Goal: Task Accomplishment & Management: Manage account settings

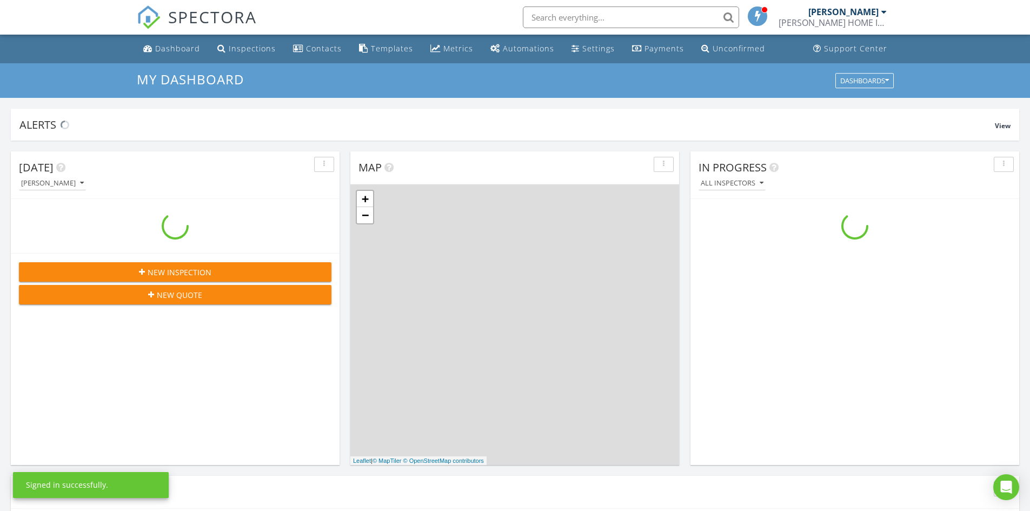
scroll to position [1001, 1047]
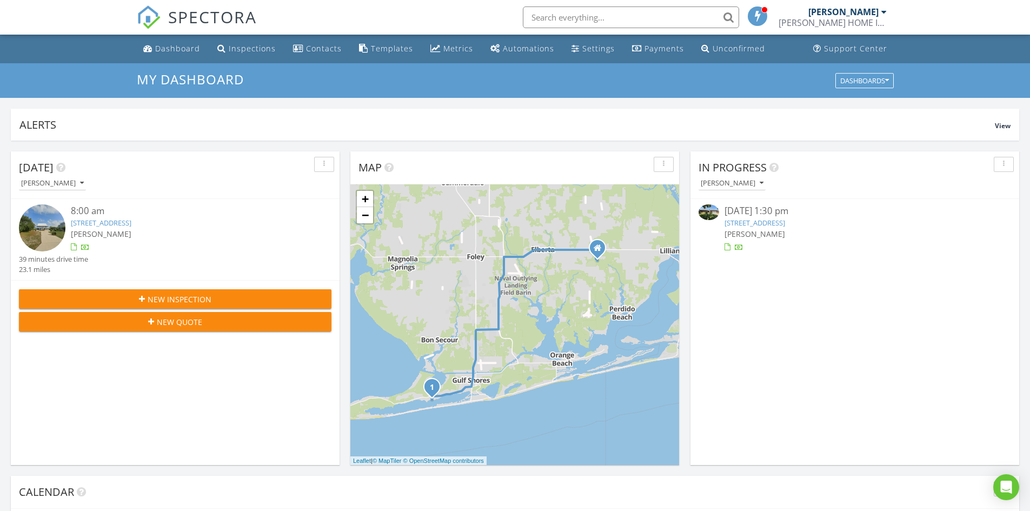
click at [711, 211] on img at bounding box center [709, 212] width 21 height 16
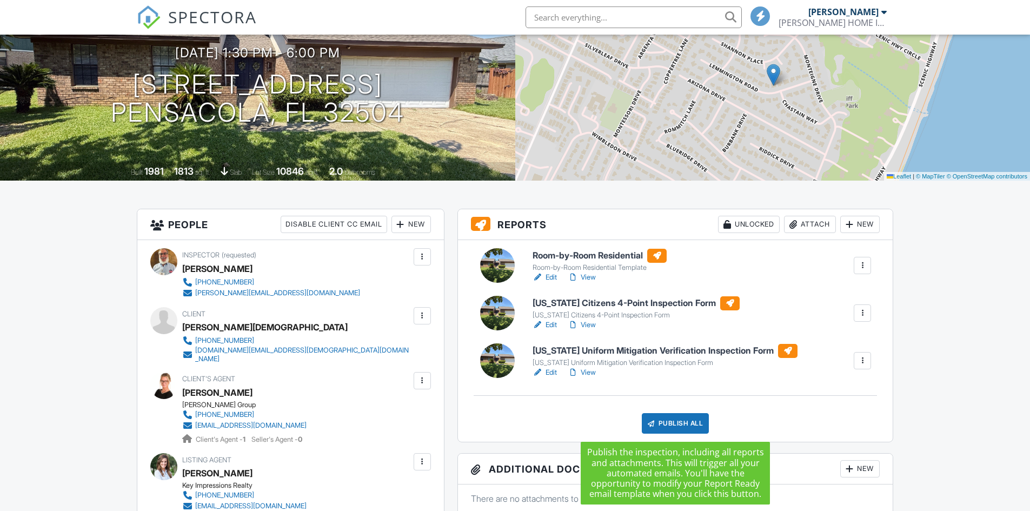
click at [674, 422] on div "Publish All" at bounding box center [676, 423] width 68 height 21
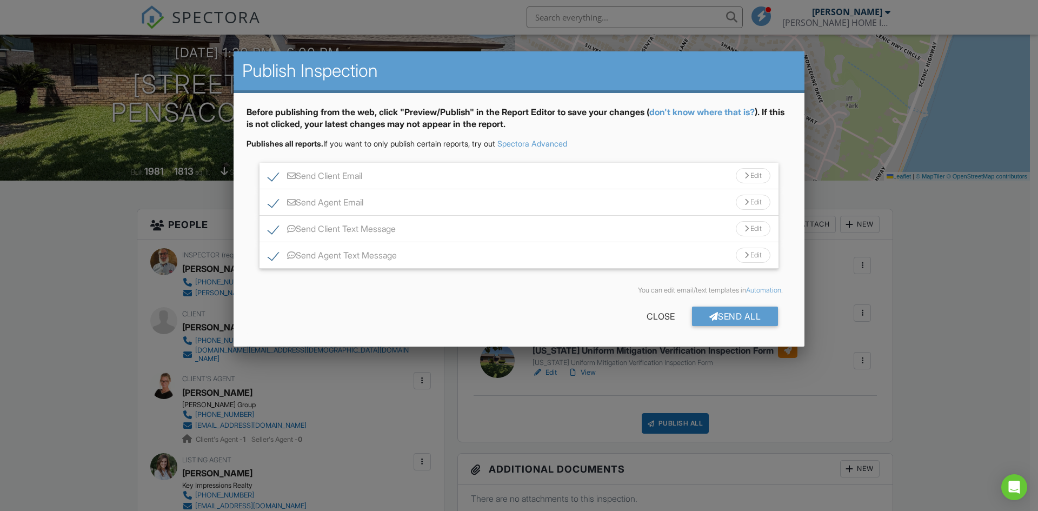
click at [755, 201] on div "Edit" at bounding box center [753, 202] width 35 height 15
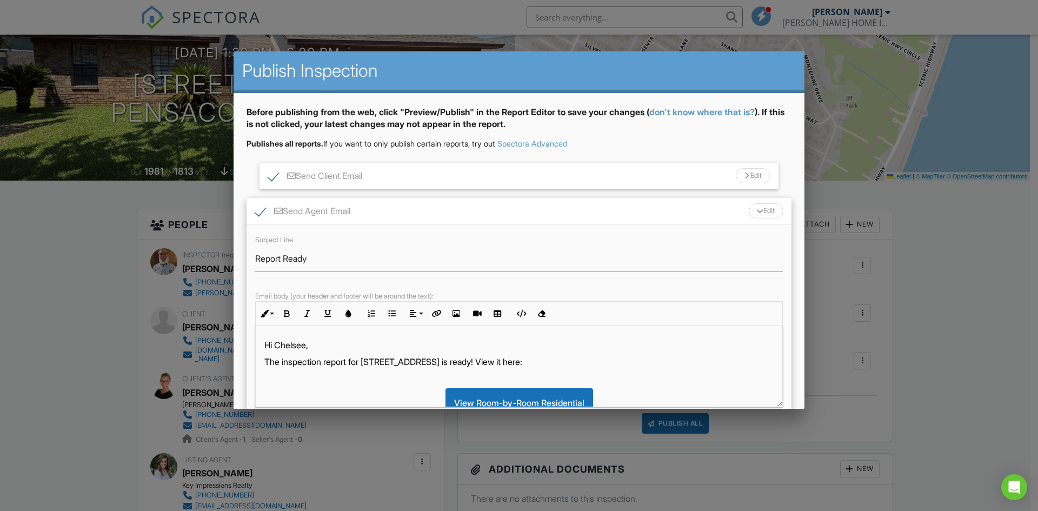
click at [317, 349] on p "Hi Chelsee," at bounding box center [518, 345] width 509 height 12
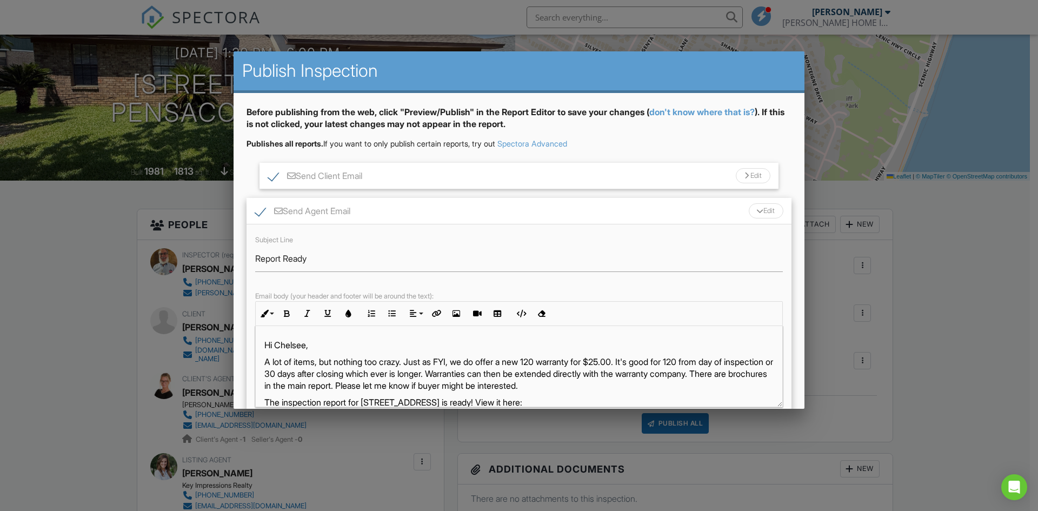
click at [763, 210] on div "Edit" at bounding box center [766, 210] width 35 height 15
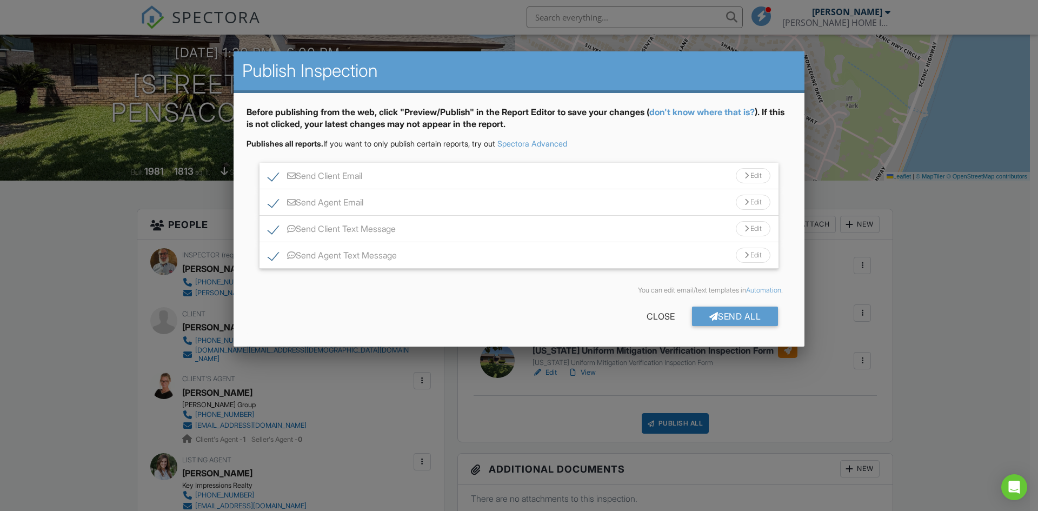
click at [759, 175] on div "Edit" at bounding box center [753, 175] width 35 height 15
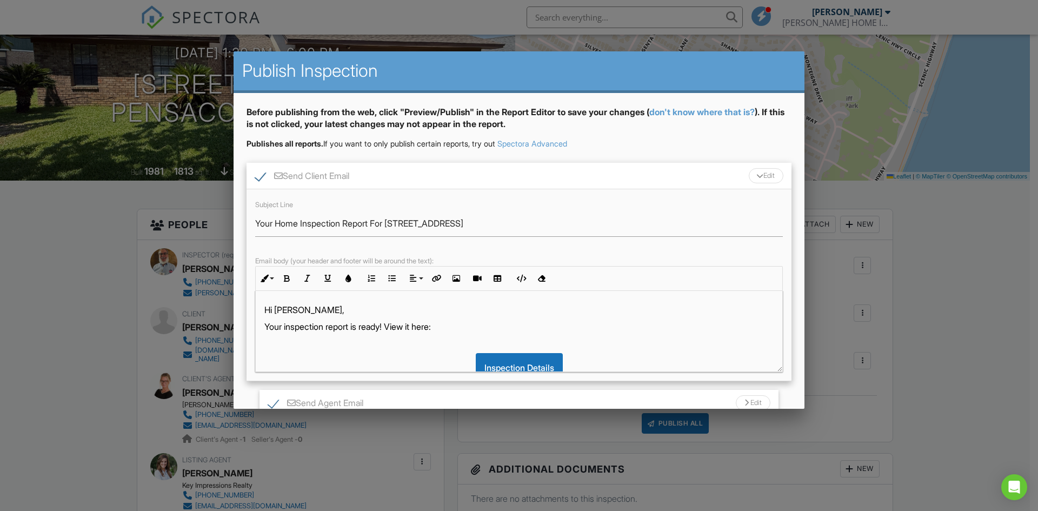
click at [301, 311] on p "Hi [PERSON_NAME]," at bounding box center [518, 310] width 509 height 12
click at [461, 331] on p "Your inspection report is ready! View it here:" at bounding box center [518, 327] width 509 height 12
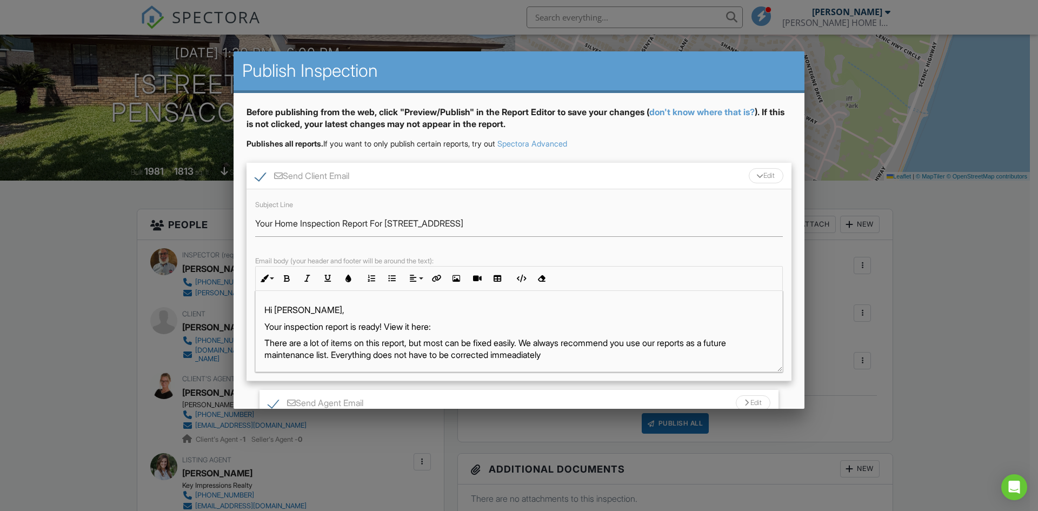
drag, startPoint x: 553, startPoint y: 361, endPoint x: 545, endPoint y: 355, distance: 10.4
click at [545, 355] on p "There are a lot of items on this report, but most can be fixed easily. We alway…" at bounding box center [518, 349] width 509 height 24
click at [547, 353] on p "There are a lot of items on this report, but most can be fixed easily. We alway…" at bounding box center [518, 349] width 509 height 24
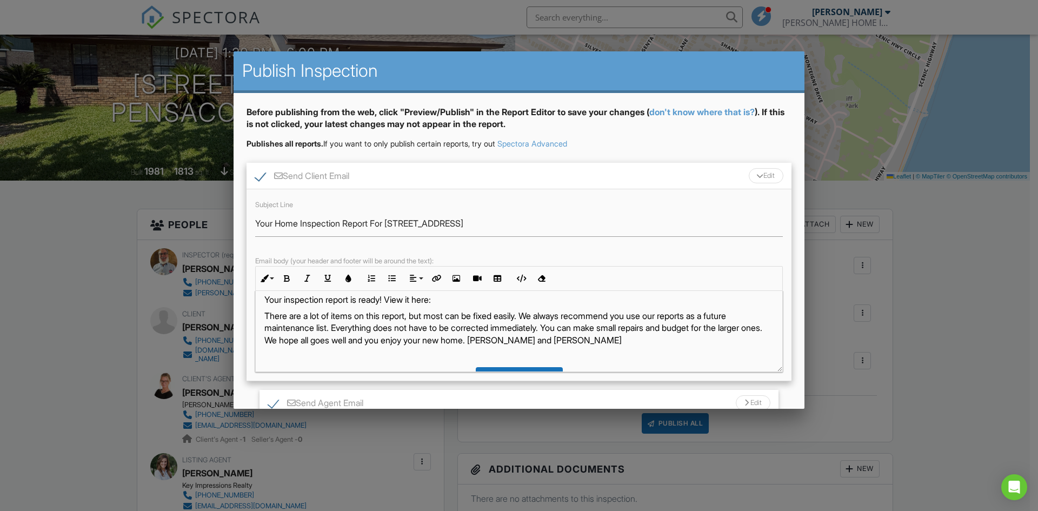
scroll to position [23, 0]
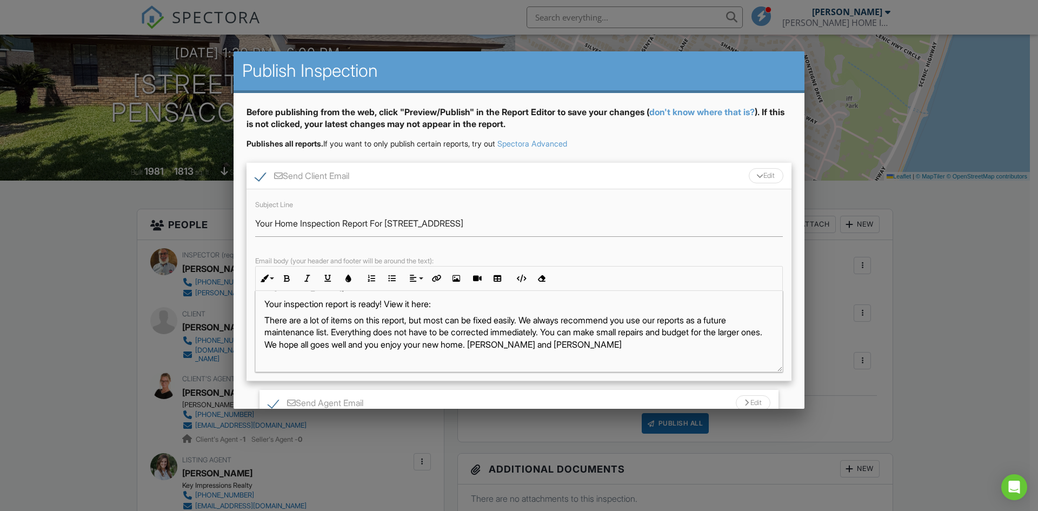
click at [763, 175] on div "Edit" at bounding box center [766, 175] width 35 height 15
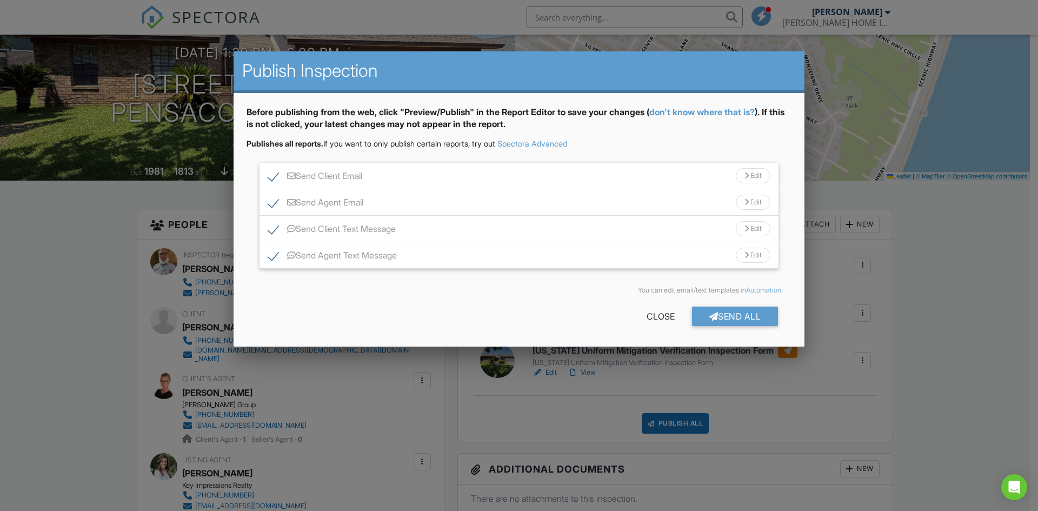
click at [740, 315] on div "Send All" at bounding box center [735, 316] width 87 height 19
